Goal: Task Accomplishment & Management: Manage account settings

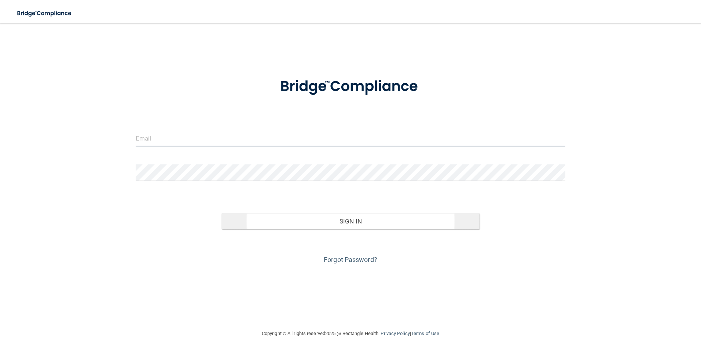
type input "[PERSON_NAME][EMAIL_ADDRESS][DOMAIN_NAME]"
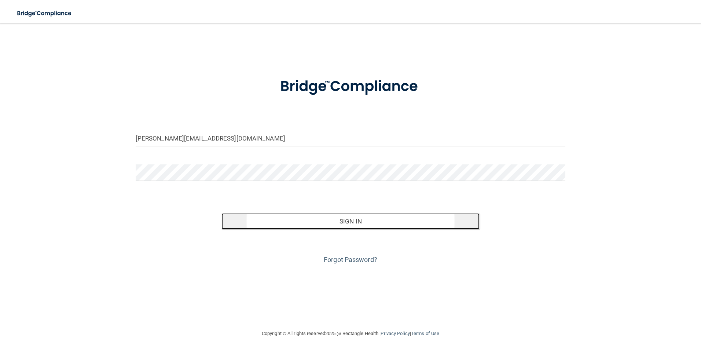
click at [399, 222] on button "Sign In" at bounding box center [351, 221] width 258 height 16
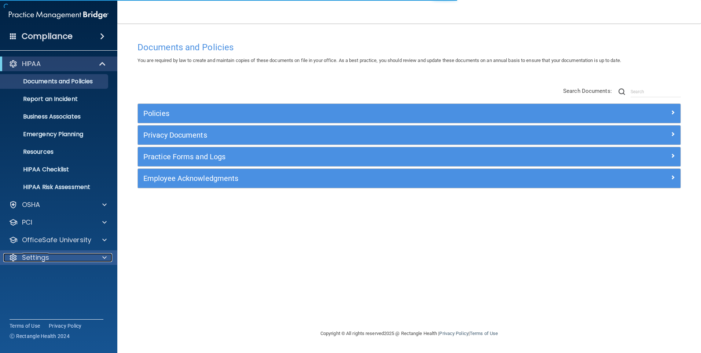
click at [108, 256] on div at bounding box center [103, 257] width 18 height 9
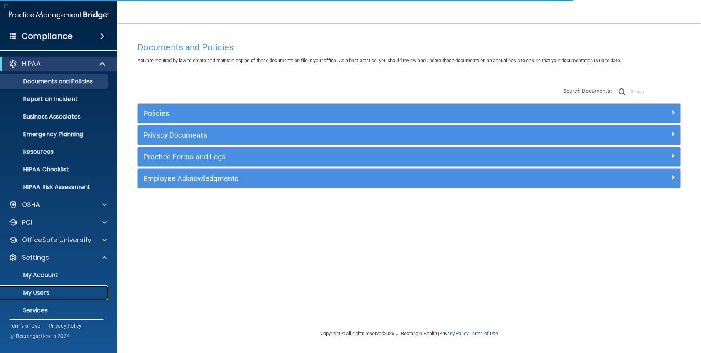
click at [47, 289] on p "My Users" at bounding box center [55, 292] width 100 height 7
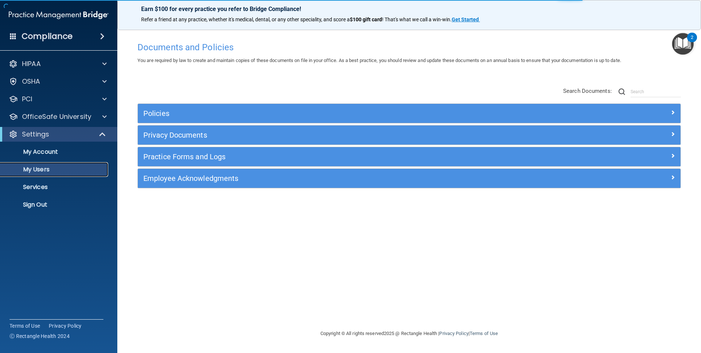
select select "20"
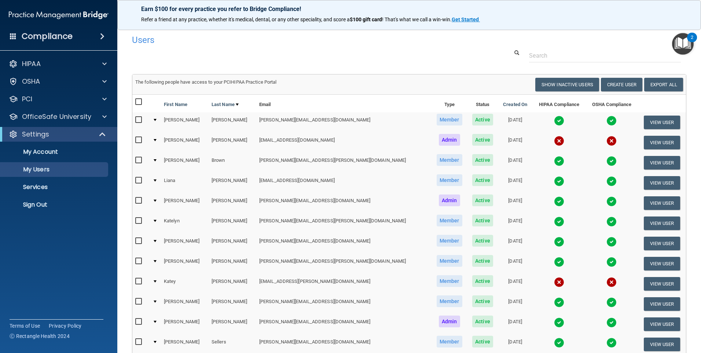
click at [137, 282] on input "checkbox" at bounding box center [139, 281] width 8 height 6
checkbox input "true"
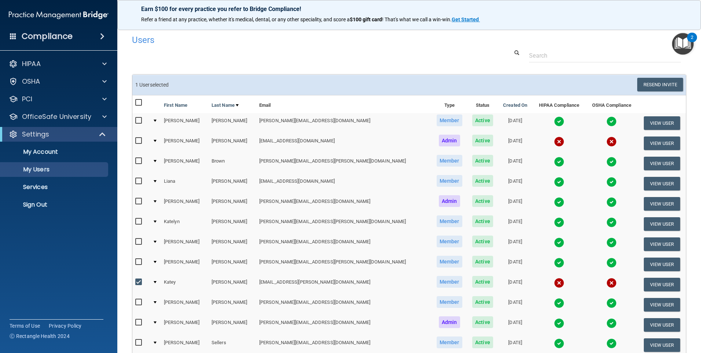
click at [681, 46] on img "Open Resource Center, 2 new notifications" at bounding box center [683, 44] width 22 height 22
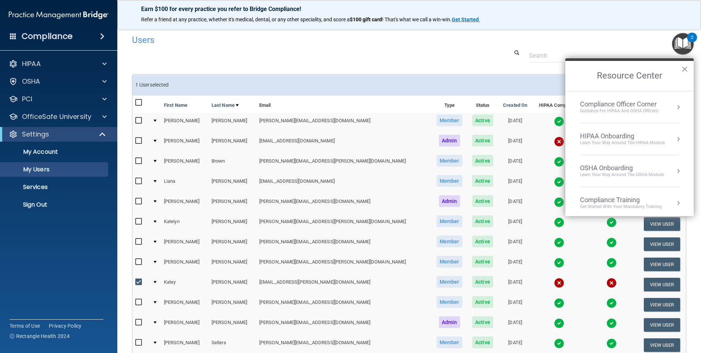
click at [477, 58] on div at bounding box center [410, 56] width 566 height 14
click at [479, 64] on div "Users Success! New user created. × Error! The user couldn't be created. × Succe…" at bounding box center [409, 249] width 555 height 436
click at [687, 70] on button "×" at bounding box center [685, 69] width 7 height 12
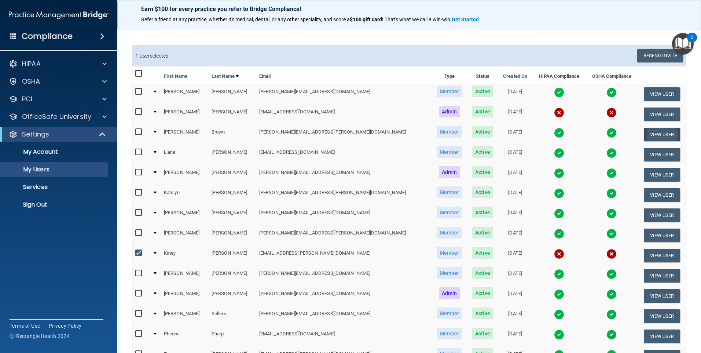
scroll to position [147, 0]
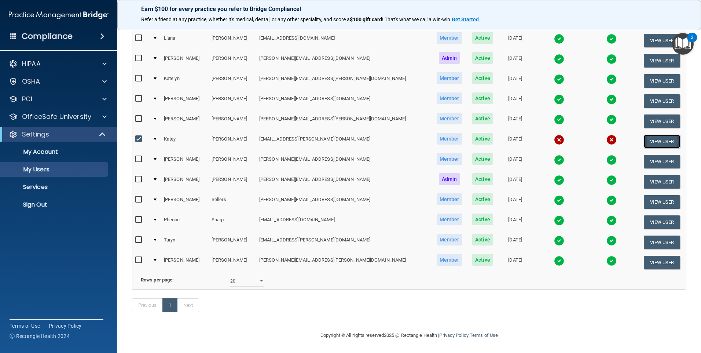
click at [644, 137] on button "View User" at bounding box center [662, 142] width 36 height 14
